Goal: Information Seeking & Learning: Check status

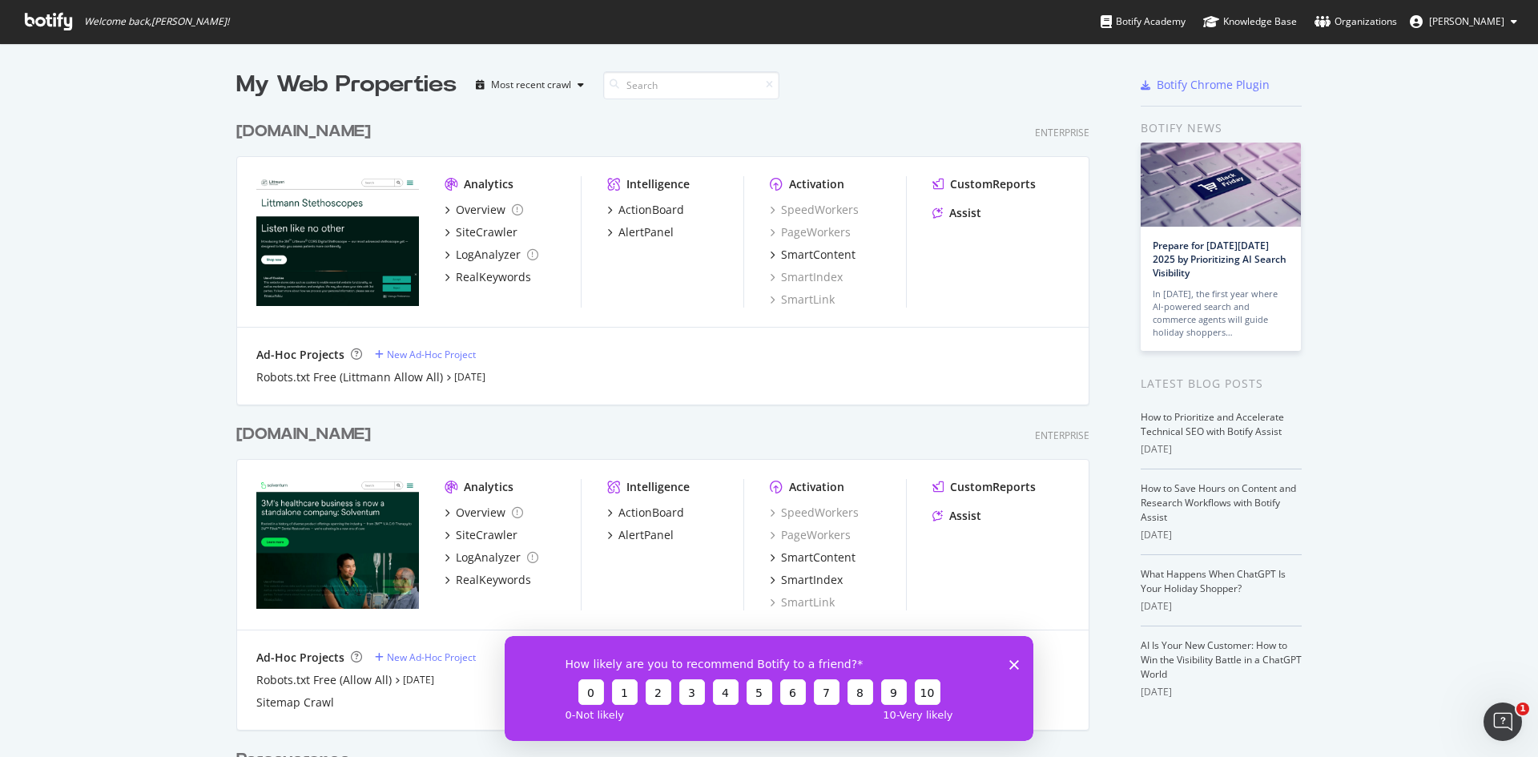
click at [129, 342] on div "My Web Properties Most recent crawl [DOMAIN_NAME] Enterprise Analytics Overview…" at bounding box center [769, 690] width 1538 height 1294
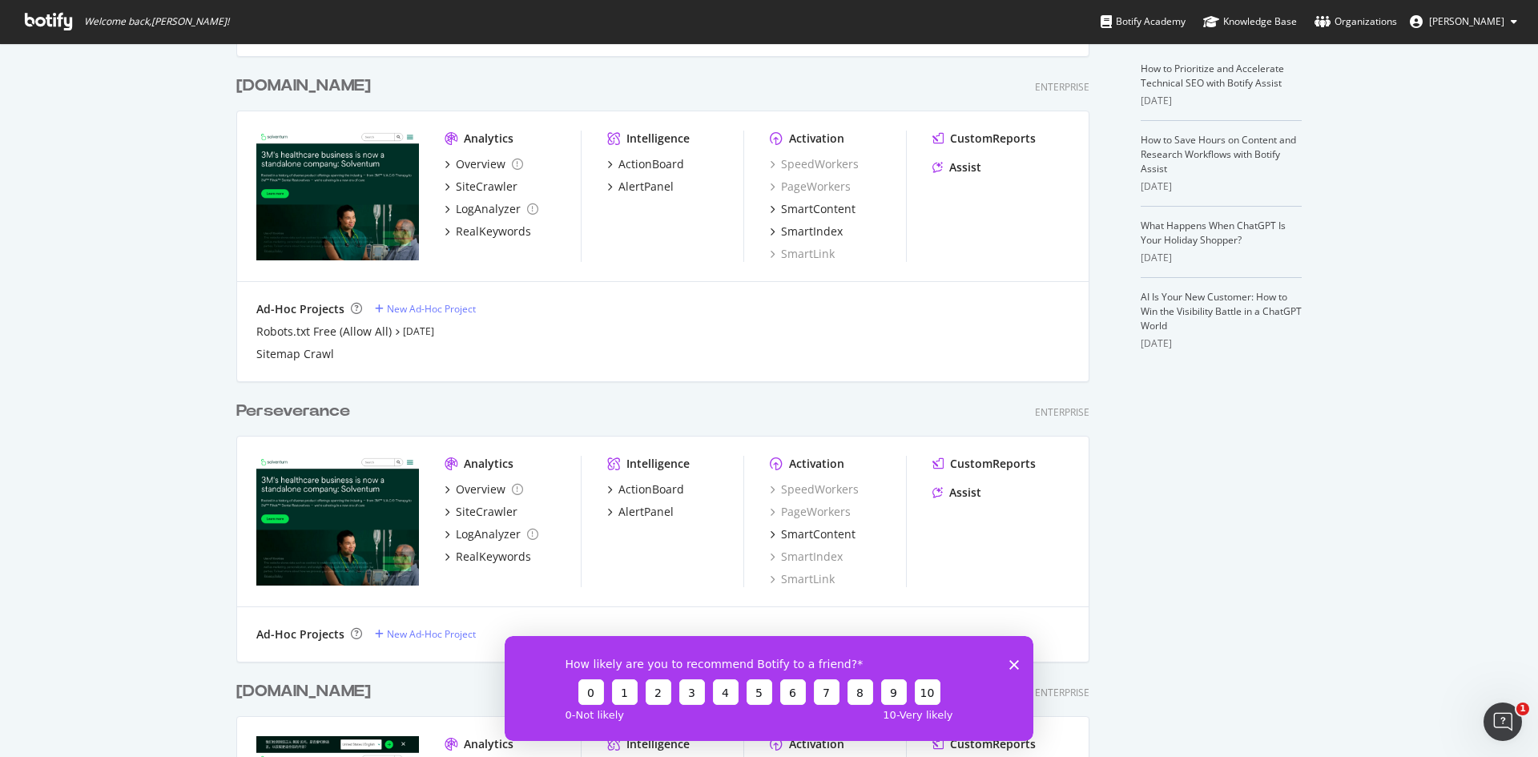
scroll to position [350, 0]
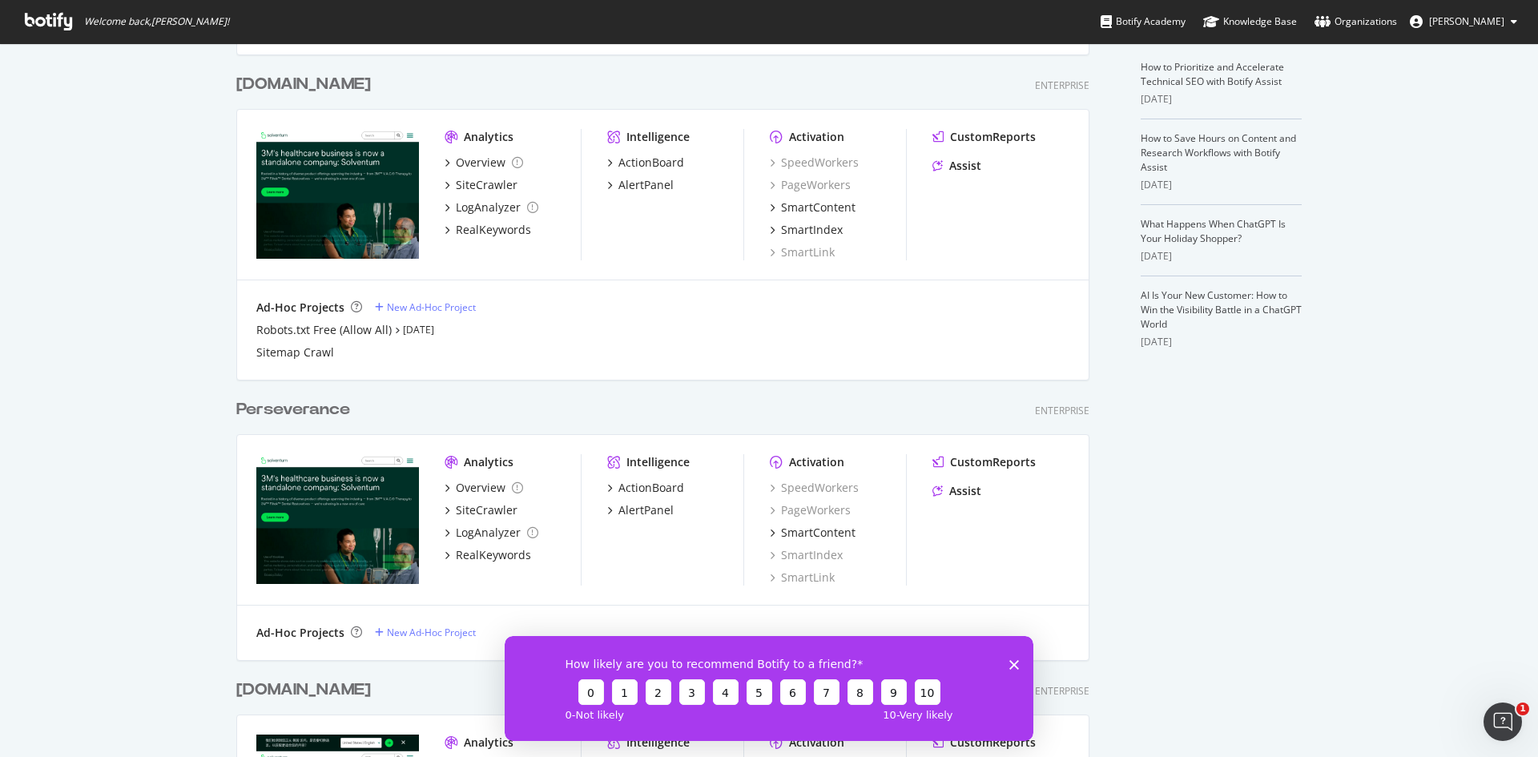
click at [278, 79] on div "[DOMAIN_NAME]" at bounding box center [303, 84] width 135 height 23
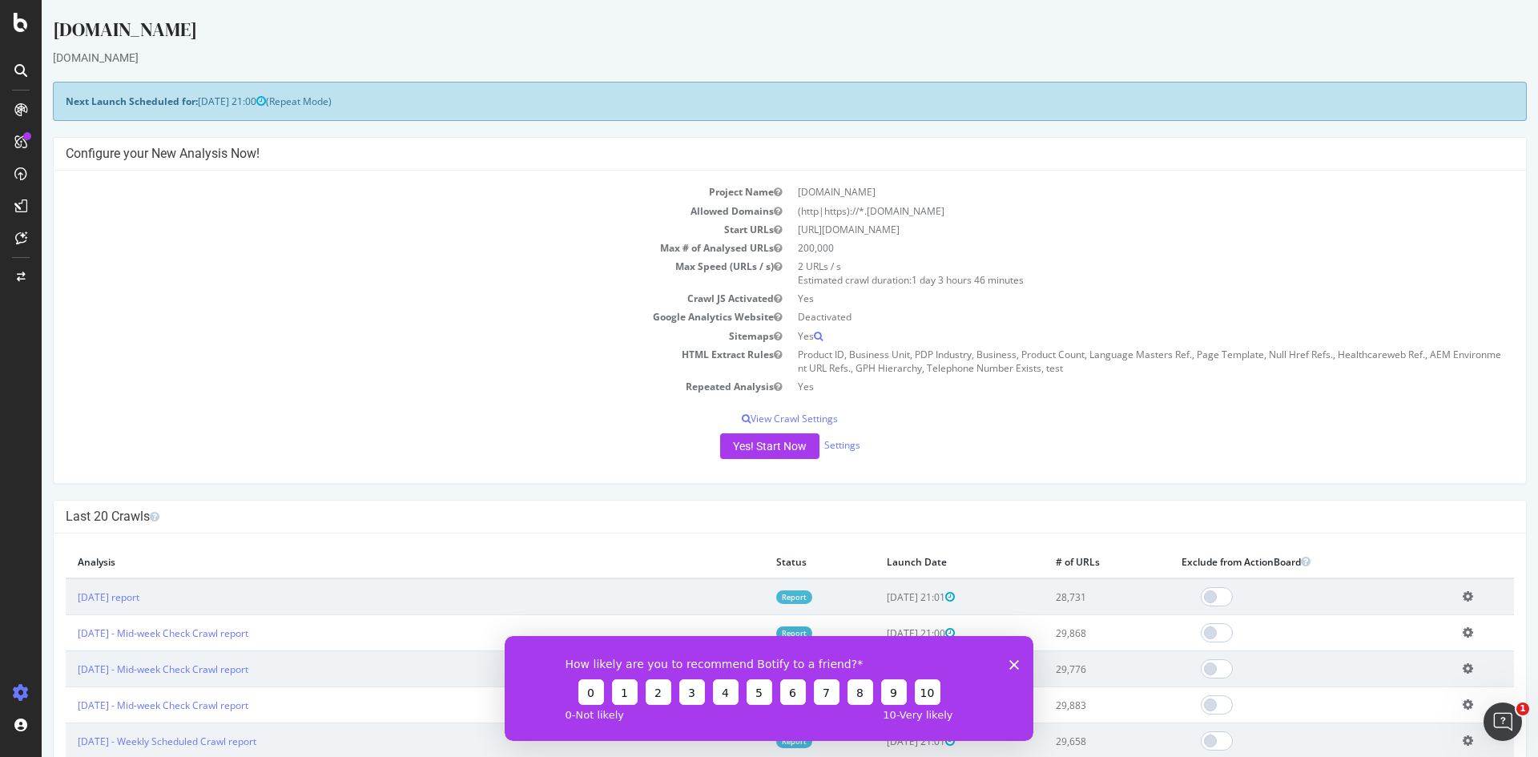
click at [1011, 664] on icon "Close survey" at bounding box center [1014, 664] width 10 height 10
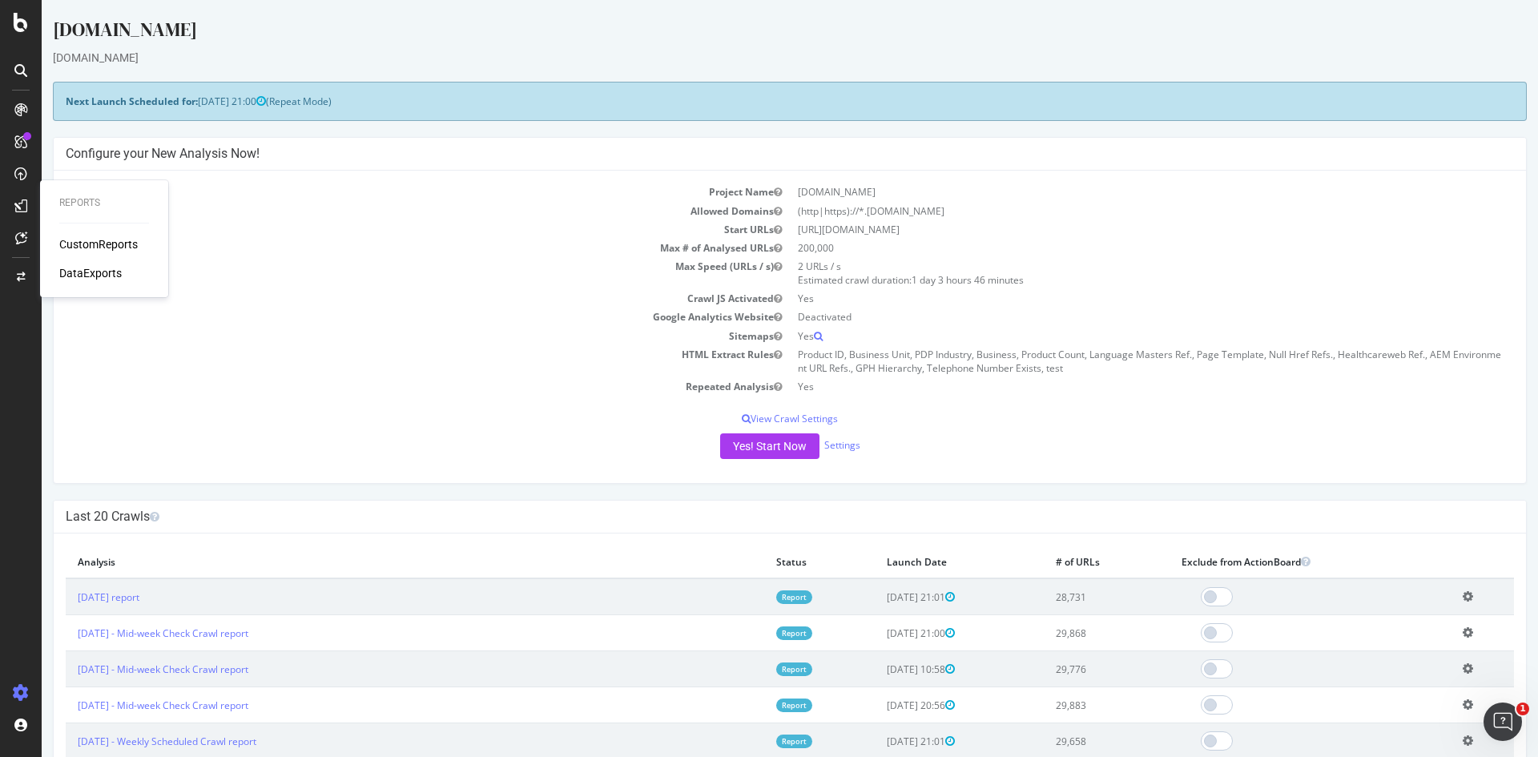
click at [77, 241] on div "CustomReports" at bounding box center [98, 244] width 79 height 16
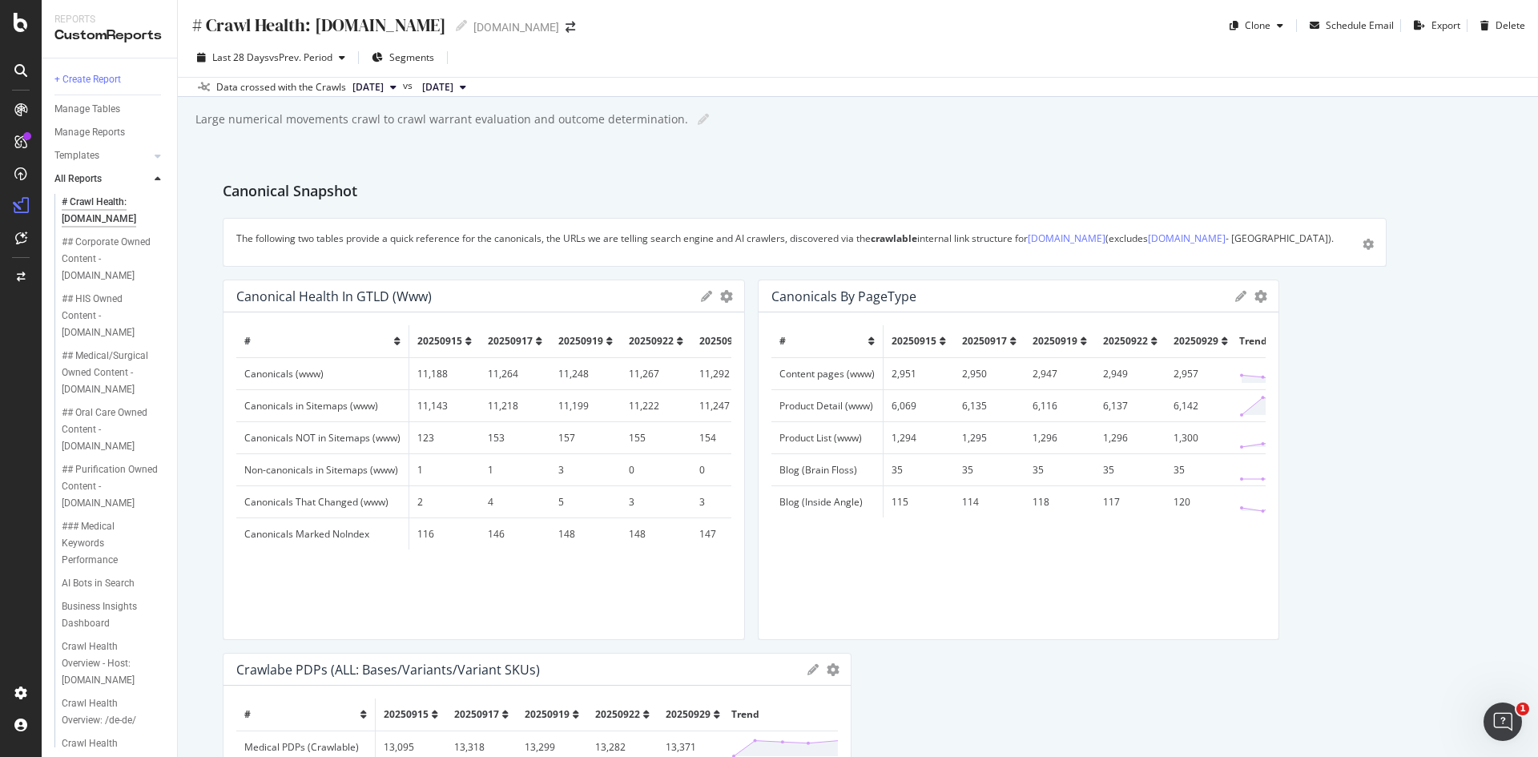
click at [396, 635] on div "# 20250915 20250917 20250919 20250922 20250929 Trend Canonicals (www) 11,188 11…" at bounding box center [483, 475] width 521 height 327
click at [124, 322] on div "Business Insights Dashboard" at bounding box center [108, 305] width 92 height 34
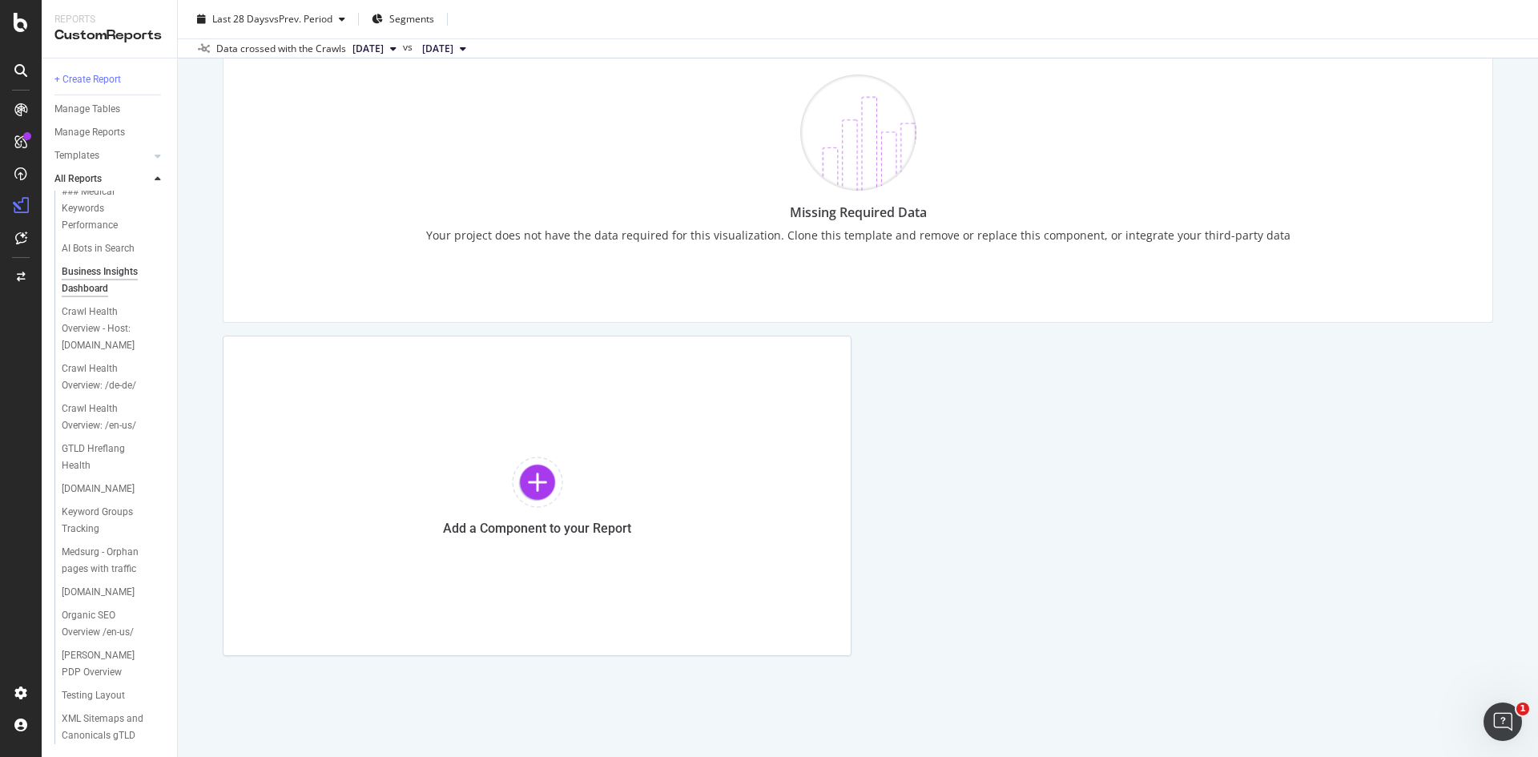
scroll to position [368, 0]
click at [135, 481] on div "[DOMAIN_NAME]" at bounding box center [98, 489] width 73 height 17
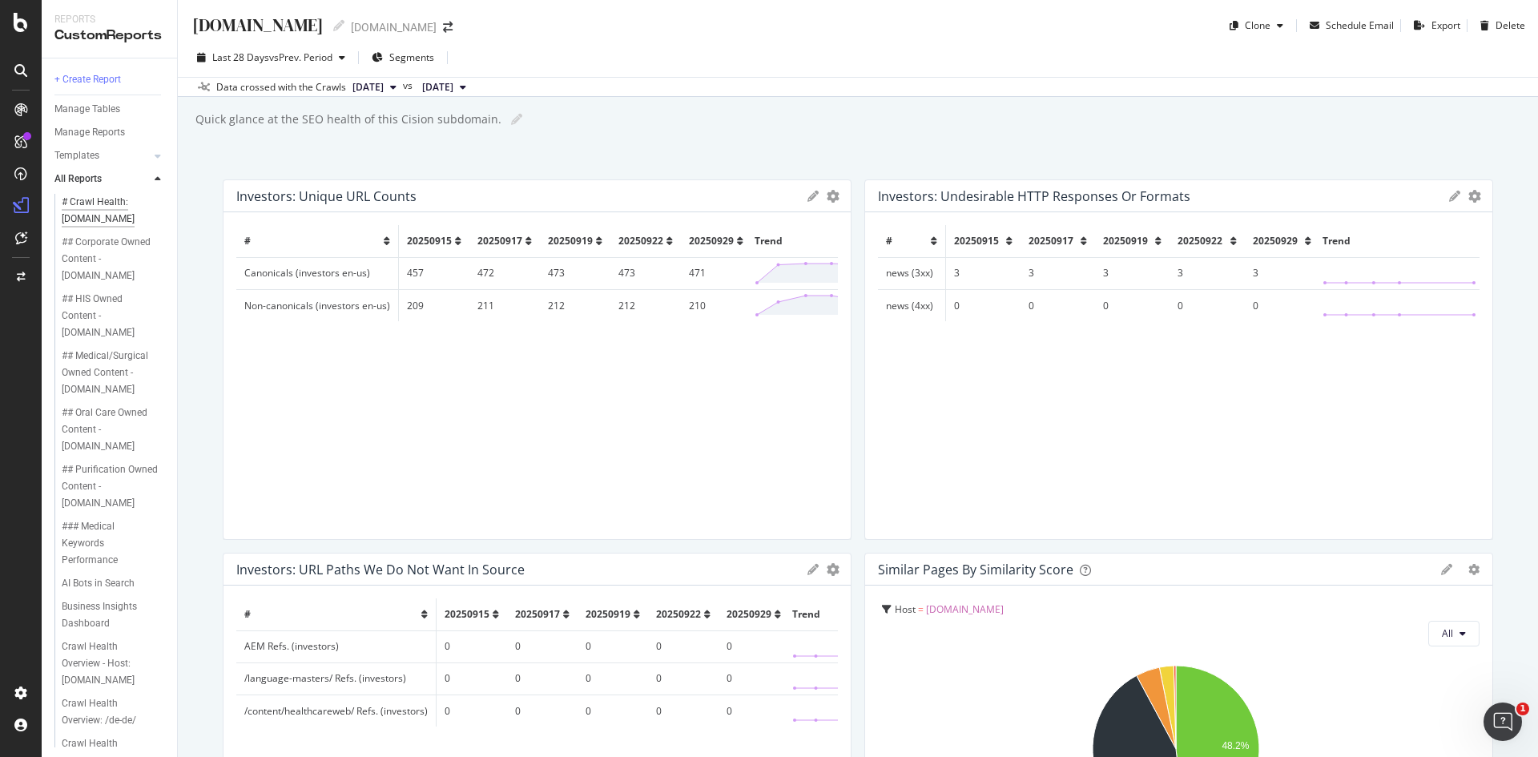
click at [112, 220] on div "# Crawl Health: [DOMAIN_NAME]" at bounding box center [109, 211] width 94 height 34
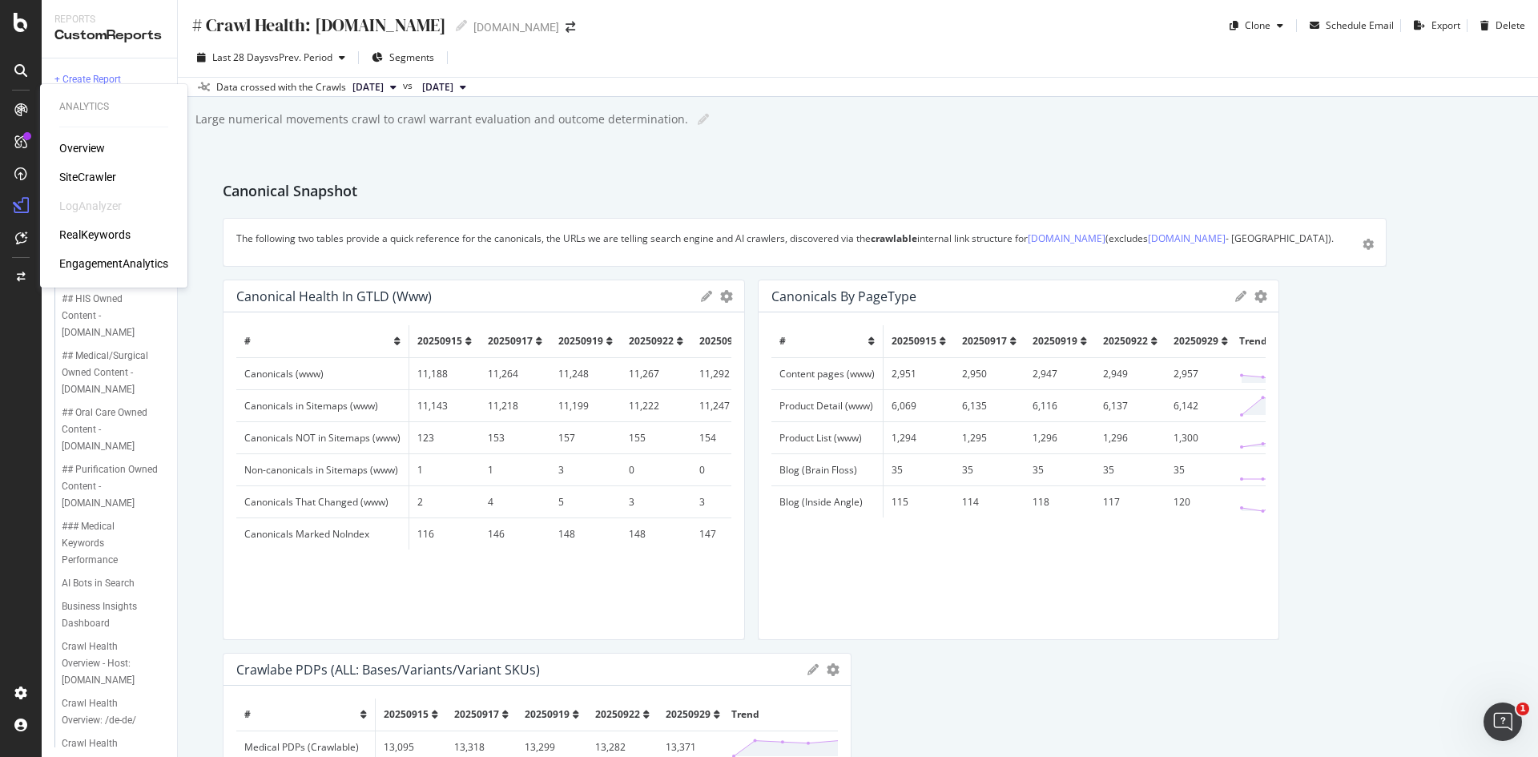
click at [80, 148] on div "Overview" at bounding box center [82, 148] width 46 height 16
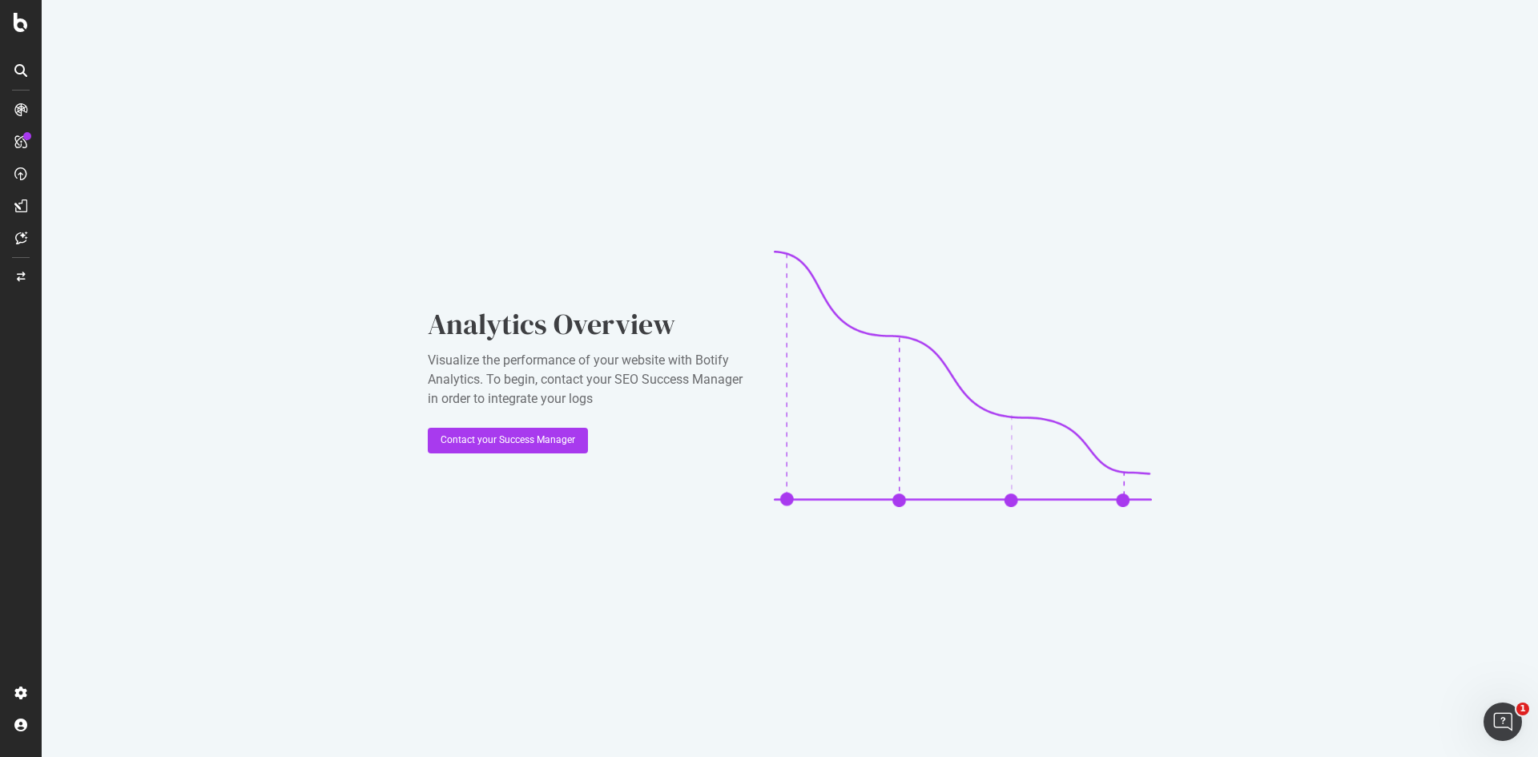
click at [14, 119] on div at bounding box center [21, 110] width 26 height 26
click at [19, 17] on icon at bounding box center [21, 22] width 14 height 19
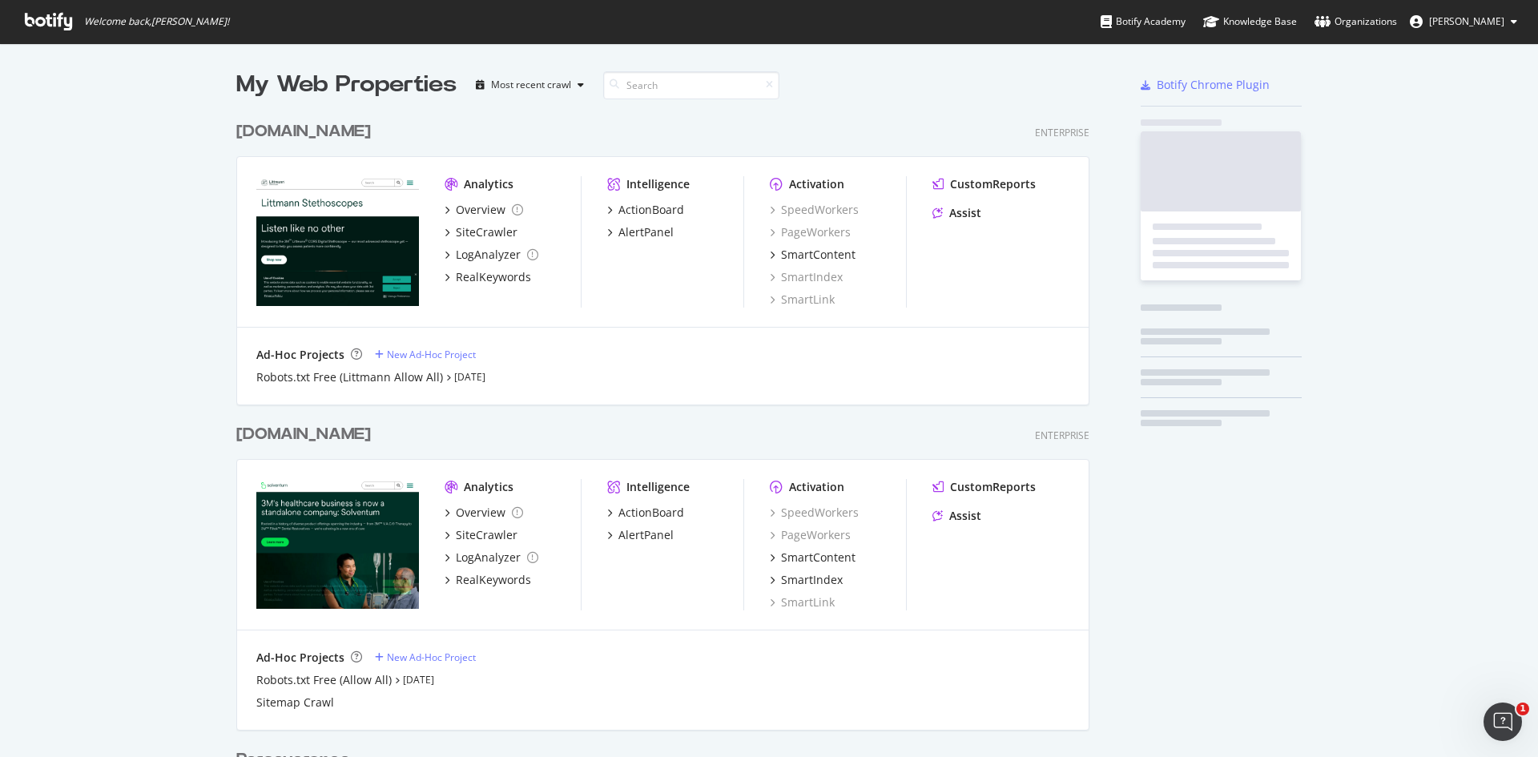
scroll to position [745, 1514]
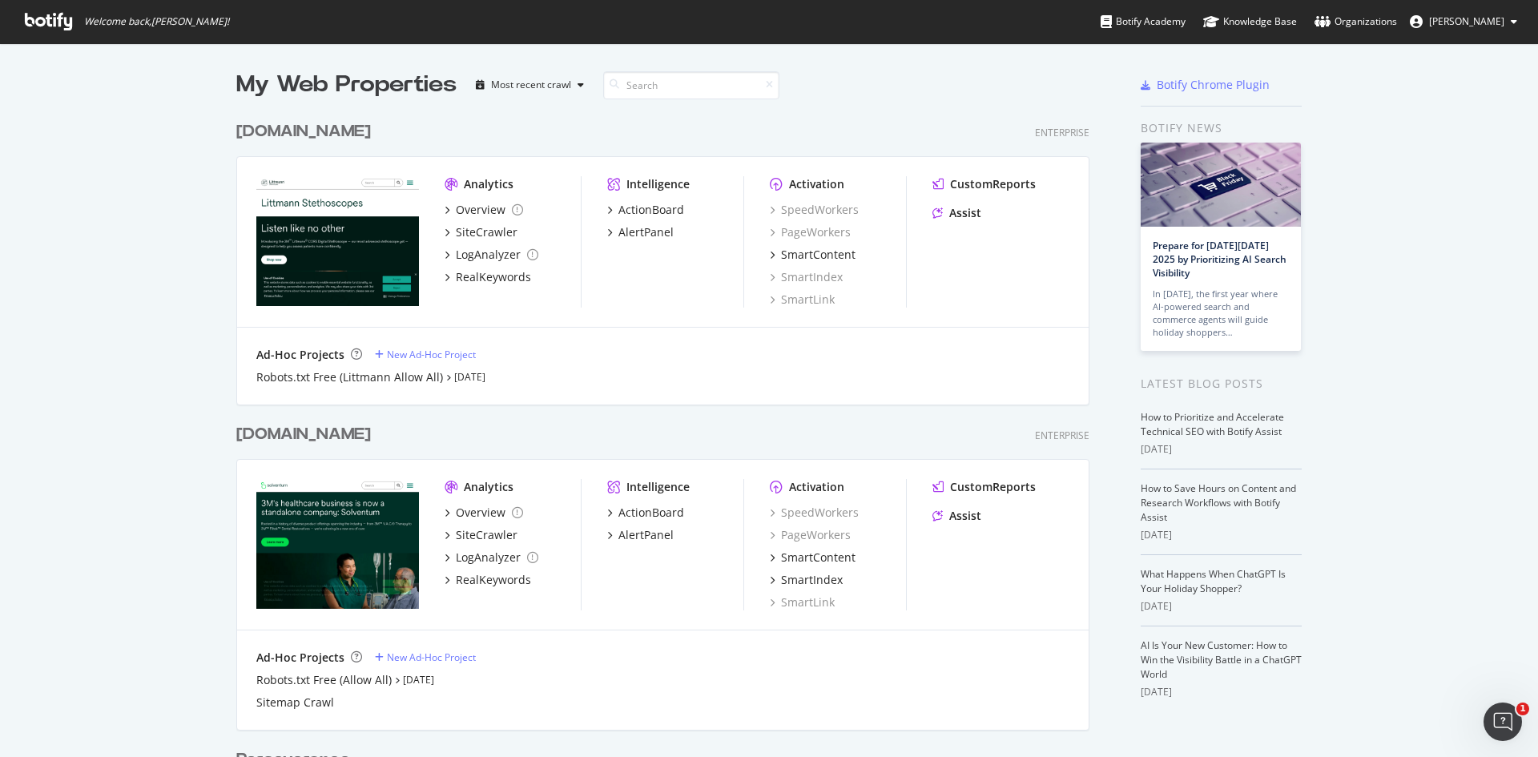
click at [289, 429] on div "[DOMAIN_NAME]" at bounding box center [303, 434] width 135 height 23
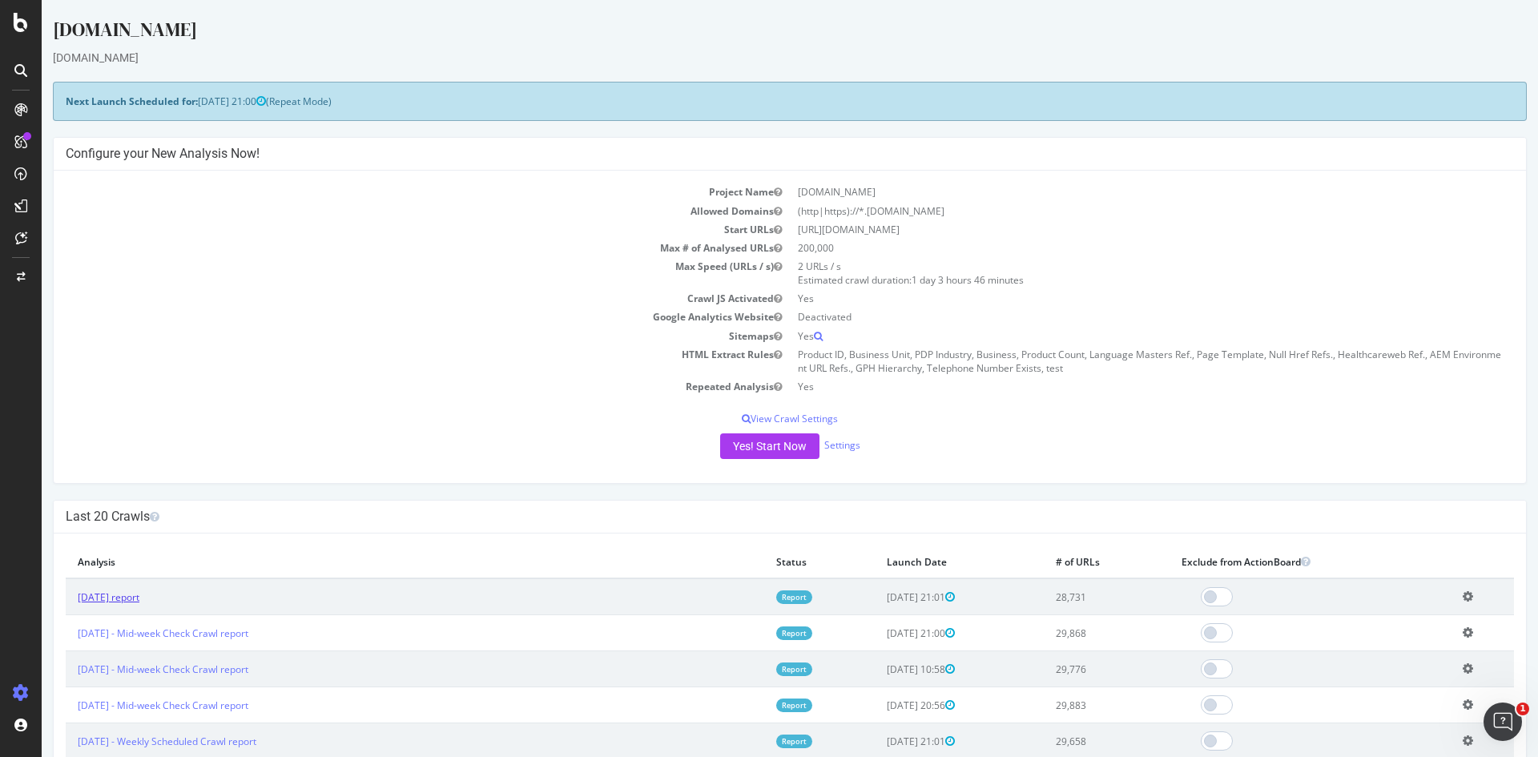
click at [101, 598] on link "[DATE] report" at bounding box center [109, 597] width 62 height 14
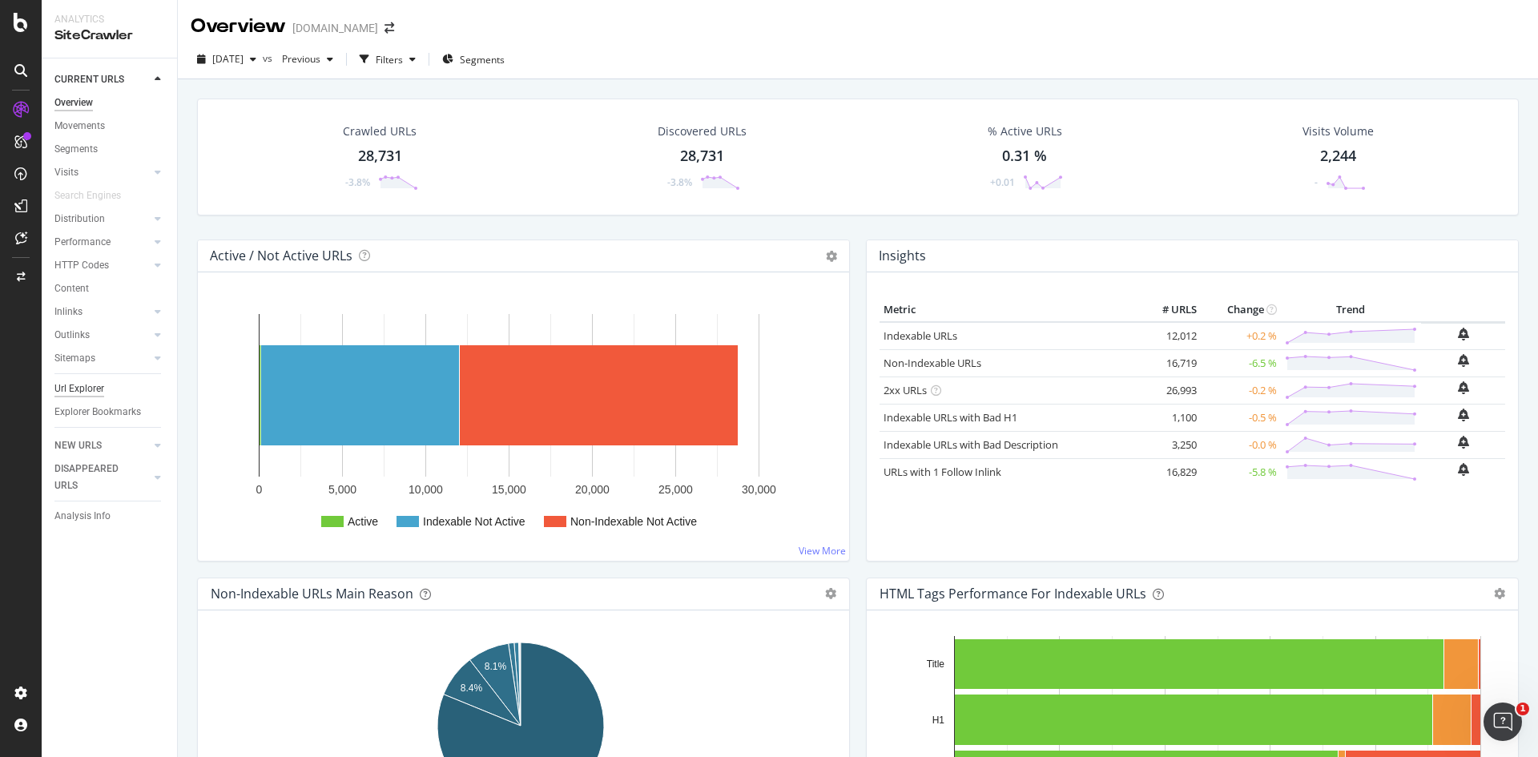
click at [77, 386] on div "Url Explorer" at bounding box center [79, 388] width 50 height 17
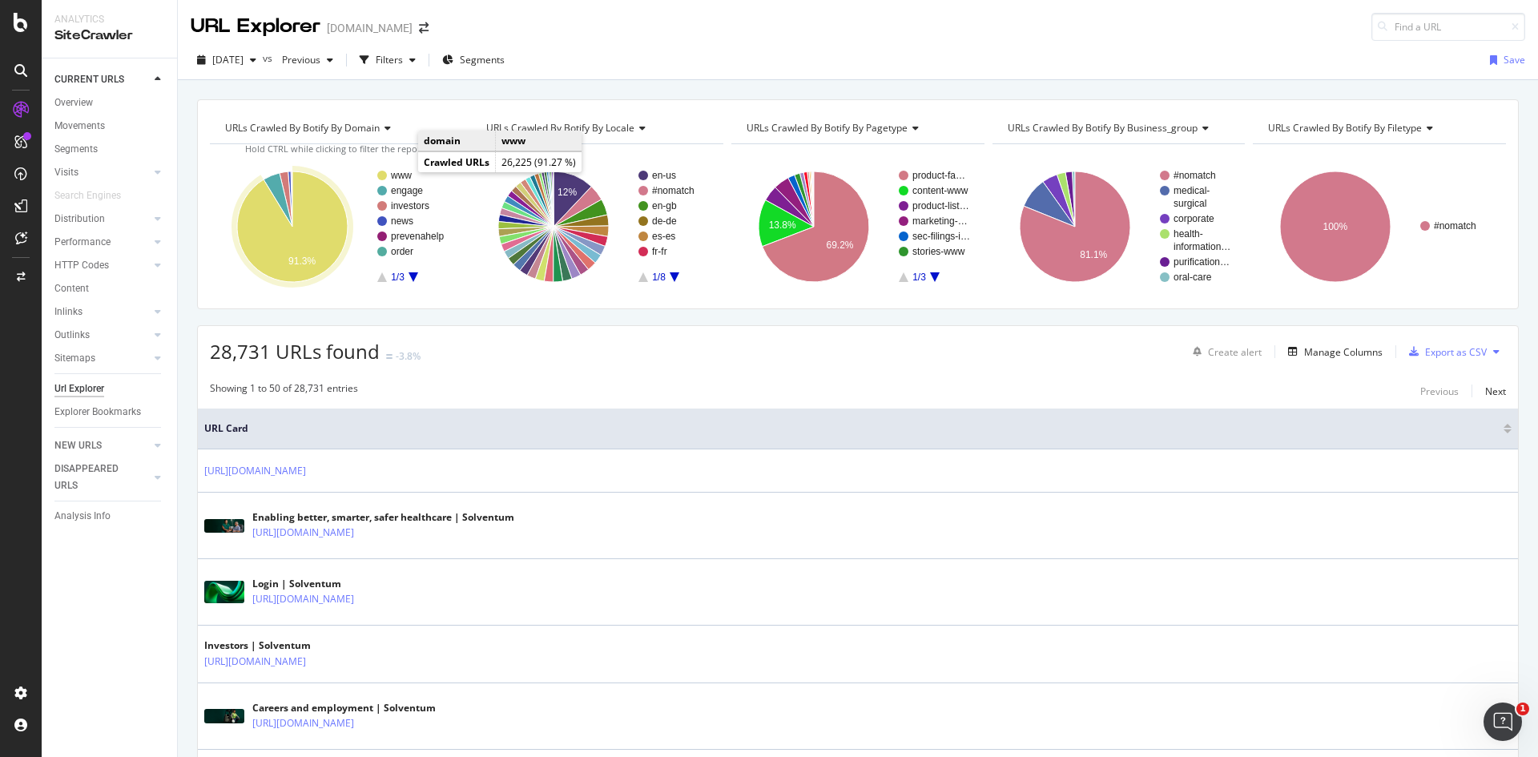
click at [404, 172] on text "www" at bounding box center [401, 175] width 22 height 11
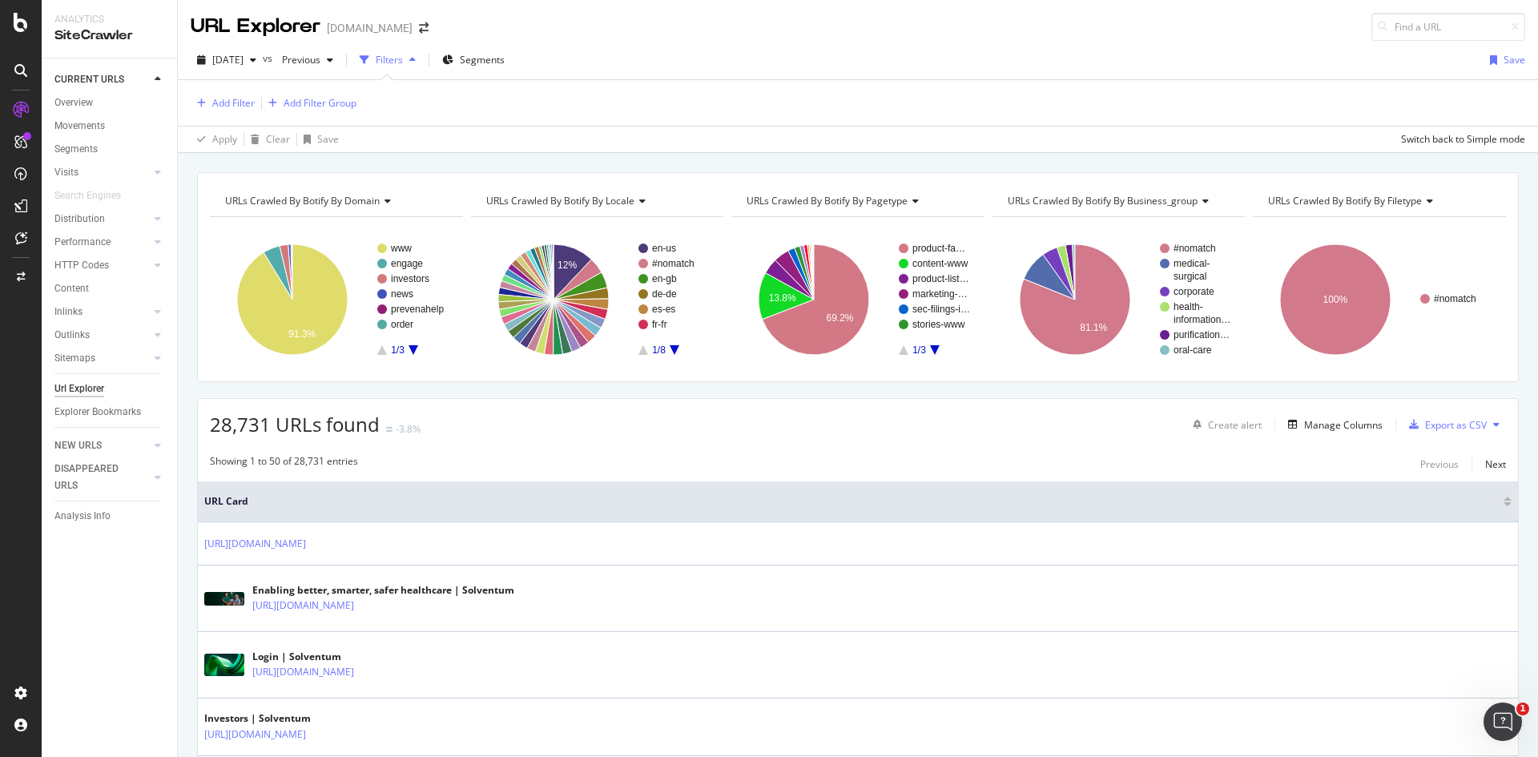
click at [672, 348] on icon "A chart." at bounding box center [675, 350] width 10 height 10
